Goal: Check status

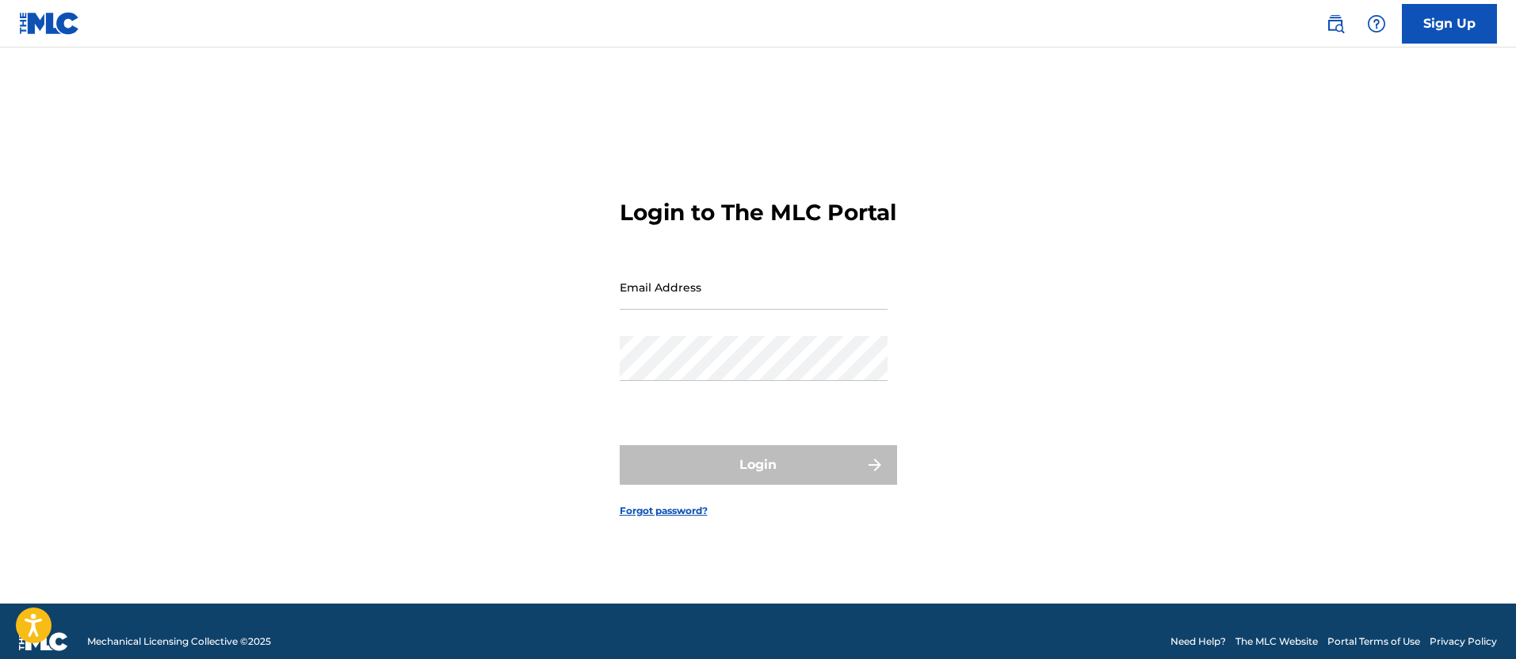
type input "[PERSON_NAME][EMAIL_ADDRESS][DOMAIN_NAME]"
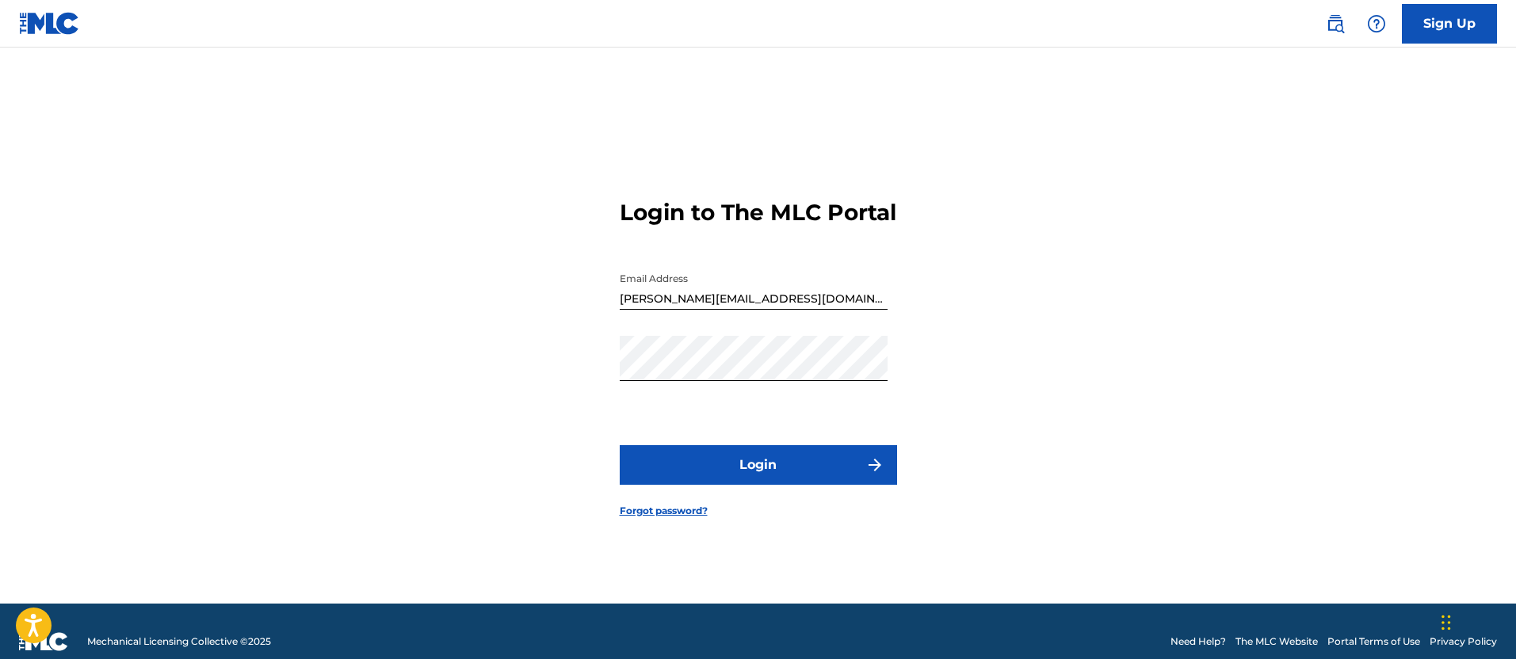
click at [736, 485] on button "Login" at bounding box center [758, 465] width 277 height 40
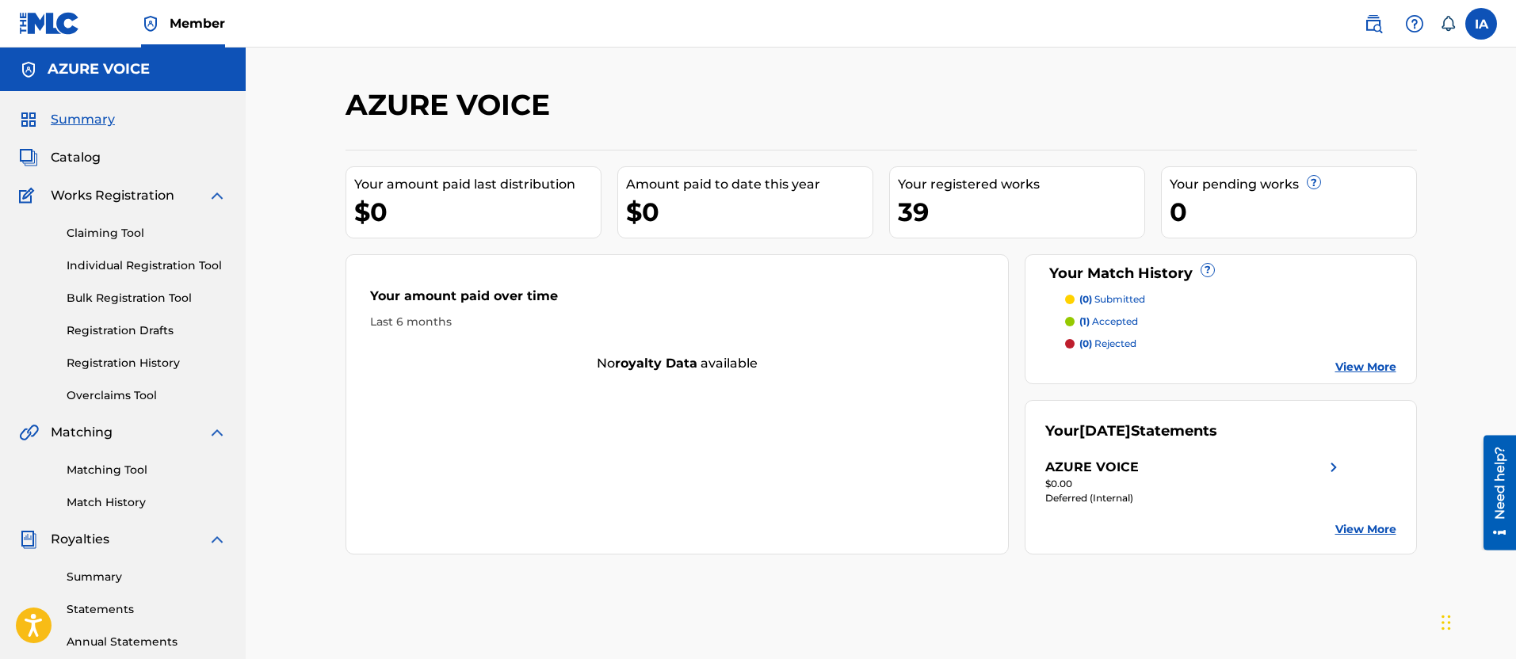
click at [957, 196] on div "39" at bounding box center [1021, 212] width 246 height 36
click at [1346, 528] on link "View More" at bounding box center [1365, 529] width 61 height 17
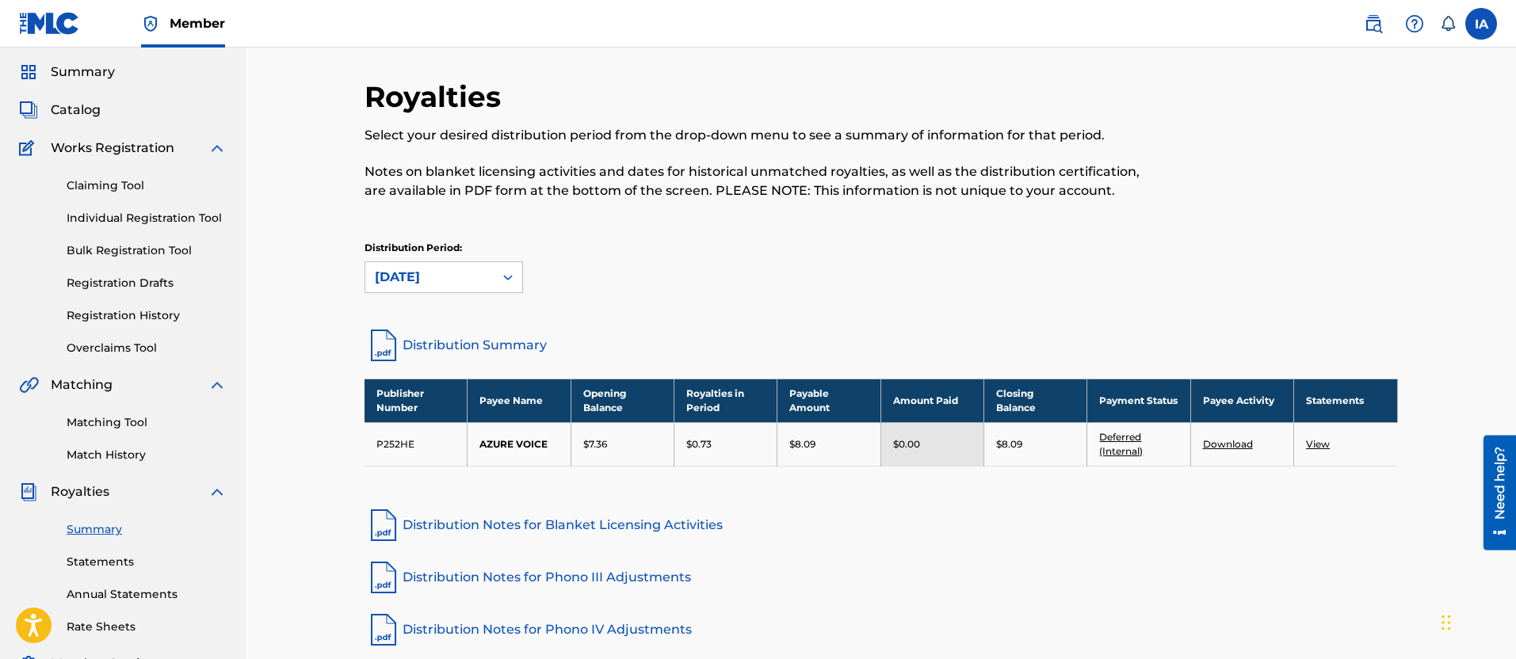
scroll to position [29, 0]
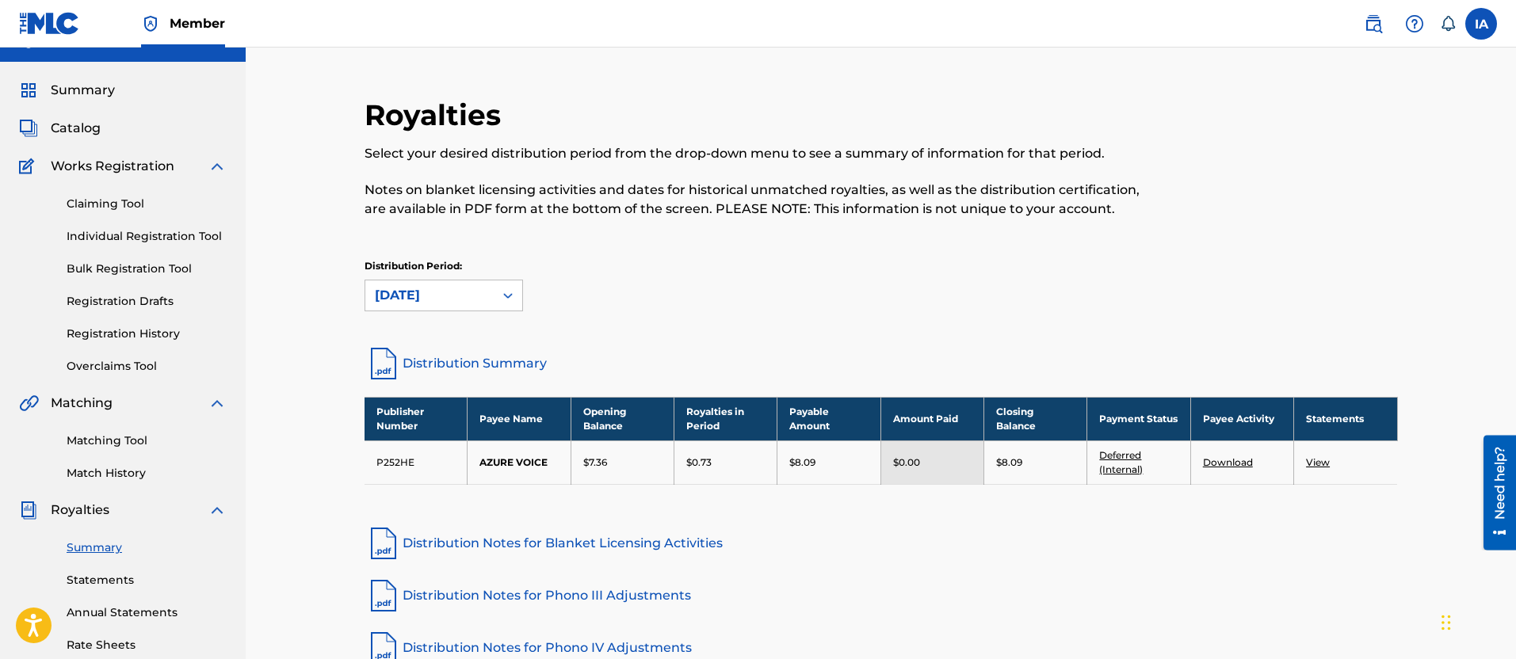
click at [1291, 72] on div "Royalties Select your desired distribution period from the drop-down menu to se…" at bounding box center [880, 415] width 1071 height 714
